Goal: Information Seeking & Learning: Learn about a topic

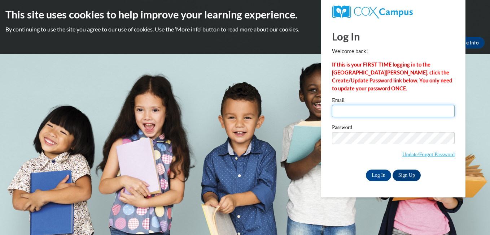
click at [354, 108] on input "Email" at bounding box center [393, 111] width 123 height 12
type input "wkayatana@gmail.com"
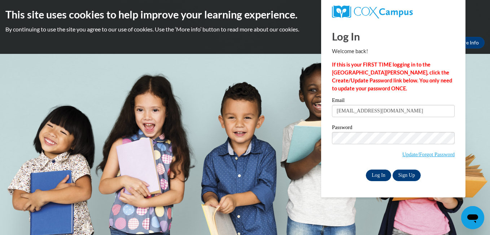
click at [376, 175] on input "Log In" at bounding box center [378, 175] width 25 height 12
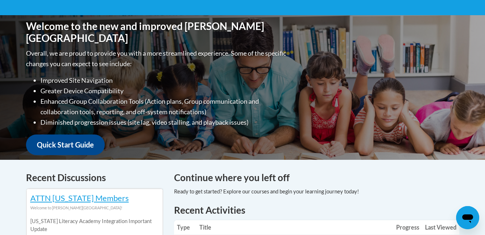
scroll to position [147, 0]
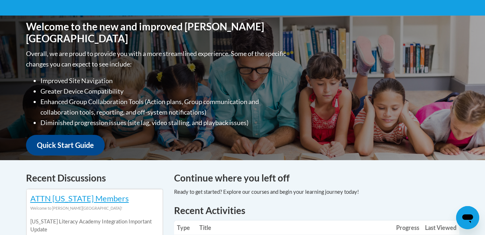
click at [306, 186] on div "Continue where you left off" at bounding box center [316, 184] width 285 height 27
click at [302, 173] on h4 "Continue where you left off" at bounding box center [316, 178] width 285 height 14
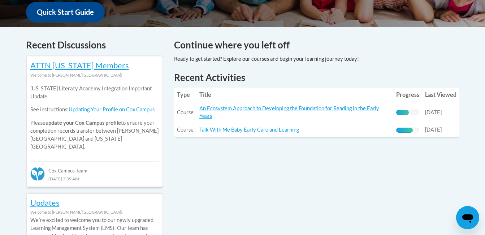
scroll to position [279, 0]
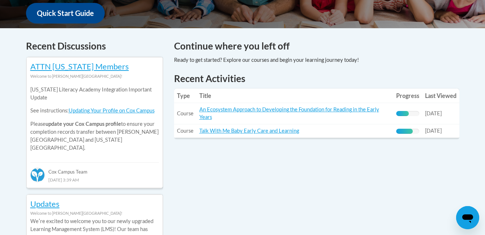
click at [278, 61] on div at bounding box center [266, 60] width 185 height 8
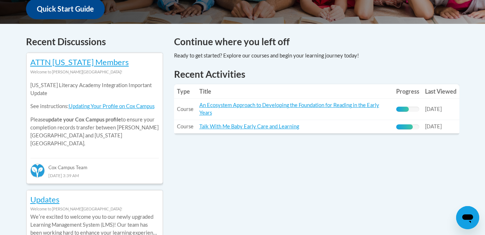
scroll to position [280, 0]
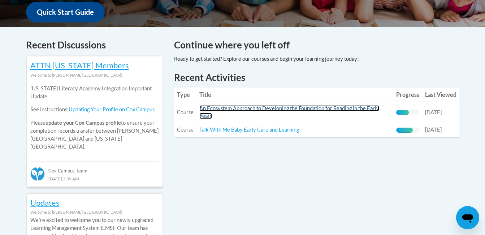
click at [248, 111] on link "An Ecosystem Approach to Developing the Foundation for Reading in the Early Yea…" at bounding box center [289, 112] width 180 height 14
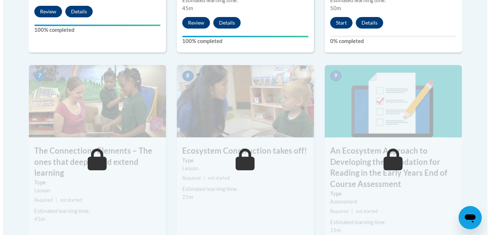
scroll to position [558, 0]
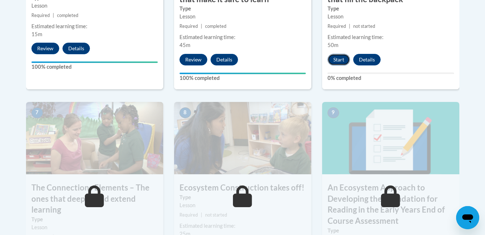
click at [338, 60] on button "Start" at bounding box center [338, 60] width 22 height 12
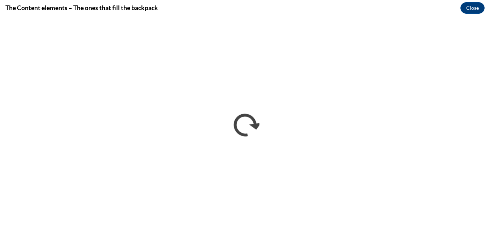
scroll to position [0, 0]
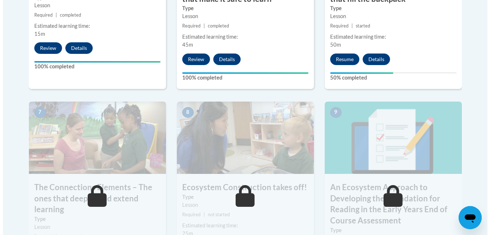
scroll to position [556, 0]
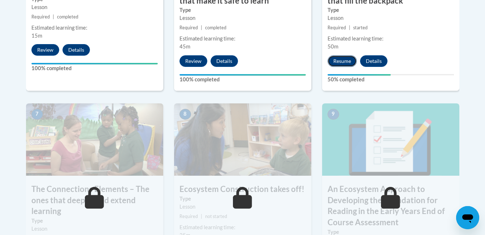
click at [343, 65] on button "Resume" at bounding box center [341, 61] width 29 height 12
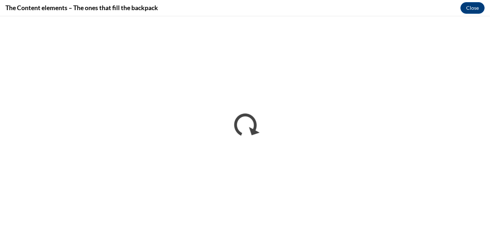
scroll to position [0, 0]
